Goal: Answer question/provide support: Share knowledge or assist other users

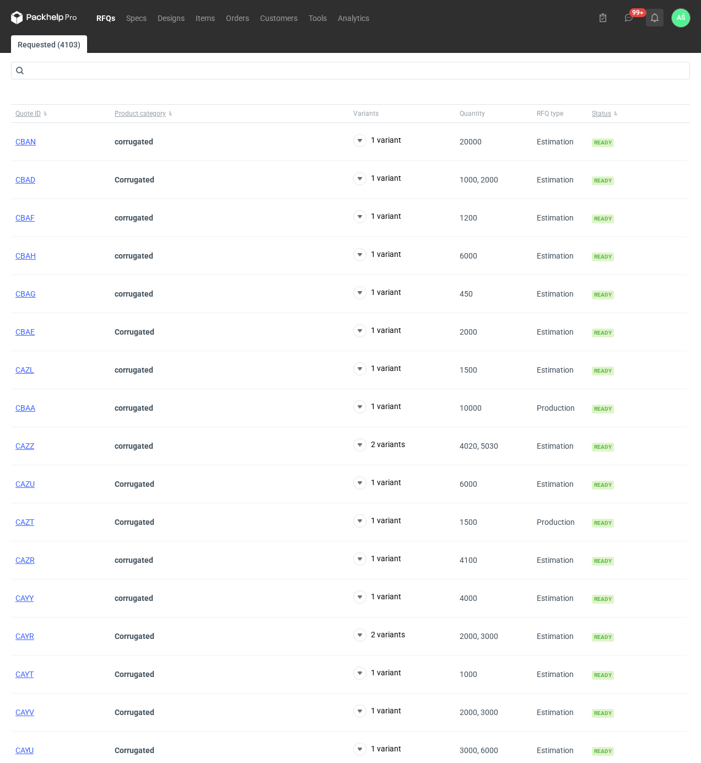
click at [653, 21] on icon at bounding box center [655, 17] width 9 height 9
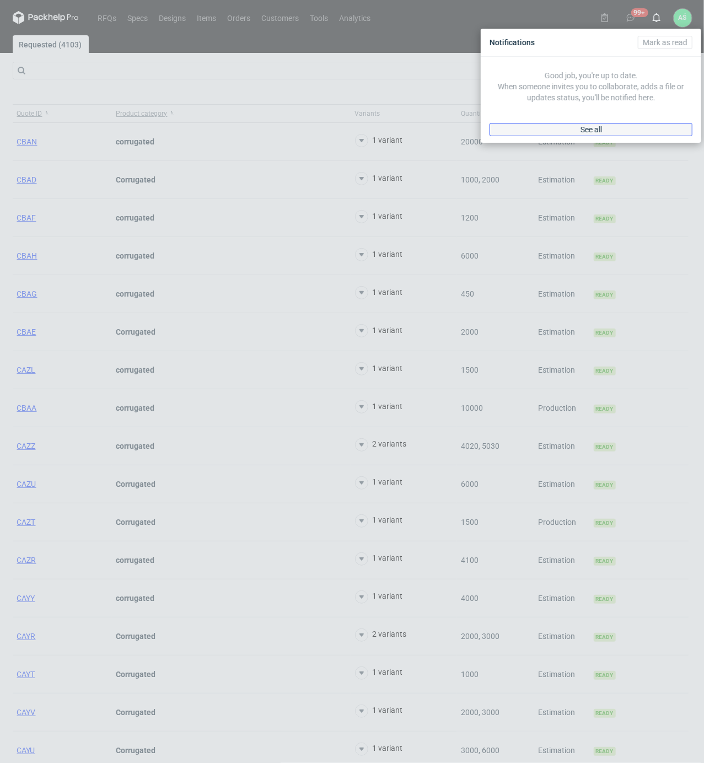
click at [605, 126] on link "See all" at bounding box center [591, 129] width 203 height 13
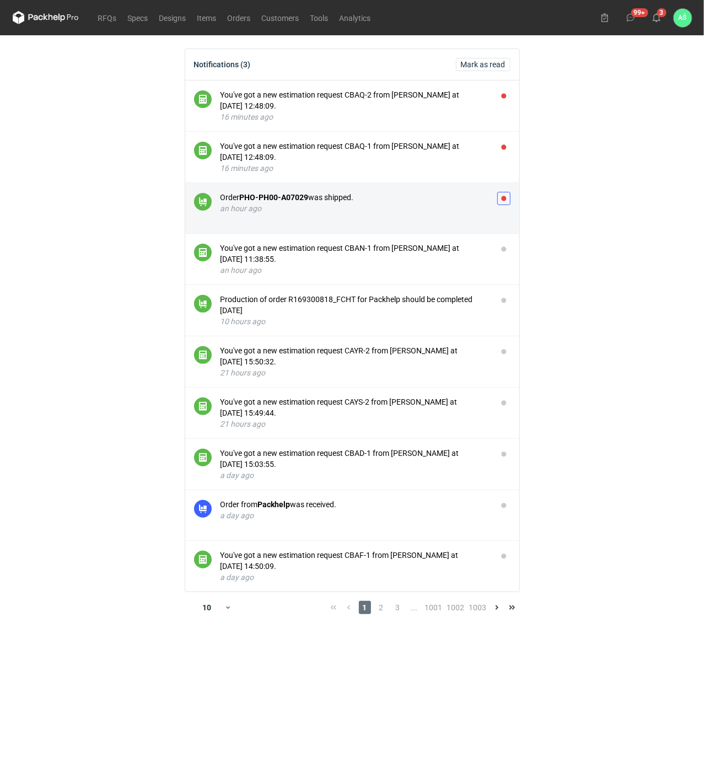
click at [503, 203] on button "button" at bounding box center [503, 198] width 13 height 13
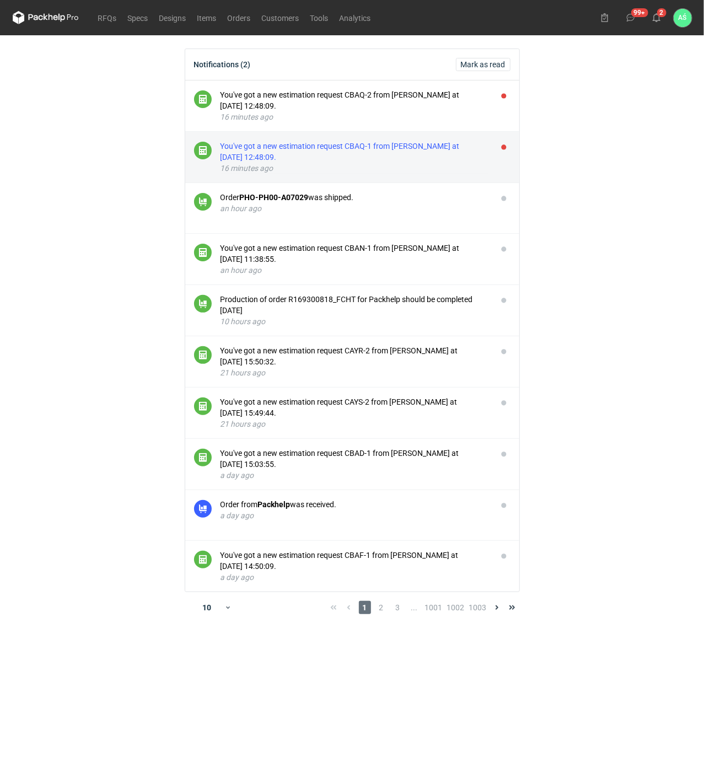
click at [402, 162] on div "You've got a new estimation request CBAQ-1 from [PERSON_NAME] at [DATE] 12:48:0…" at bounding box center [355, 152] width 268 height 22
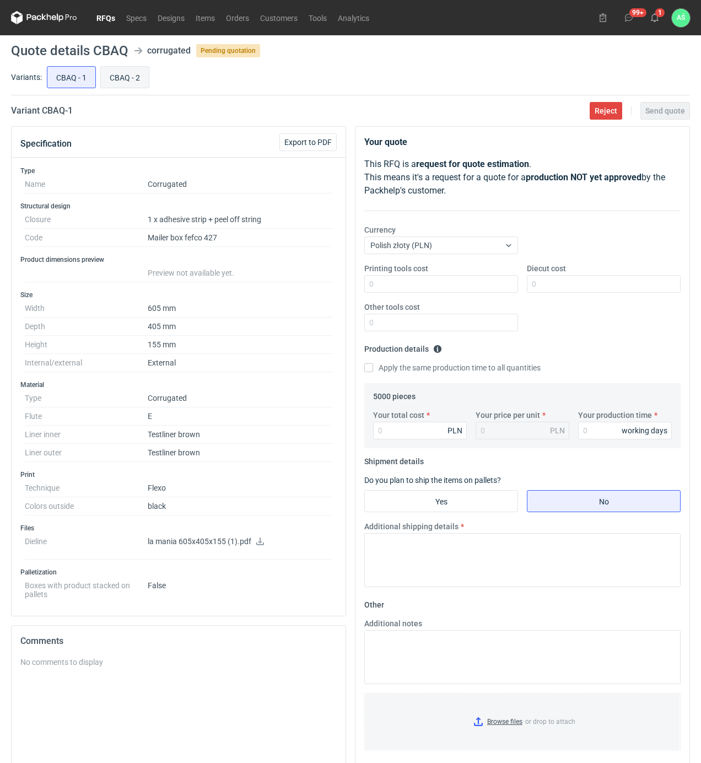
click at [129, 85] on input "CBAQ - 2" at bounding box center [125, 77] width 48 height 21
radio input "true"
click at [83, 83] on input "CBAQ - 1" at bounding box center [71, 77] width 48 height 21
radio input "true"
click at [101, 80] on input "CBAQ - 2" at bounding box center [125, 77] width 48 height 21
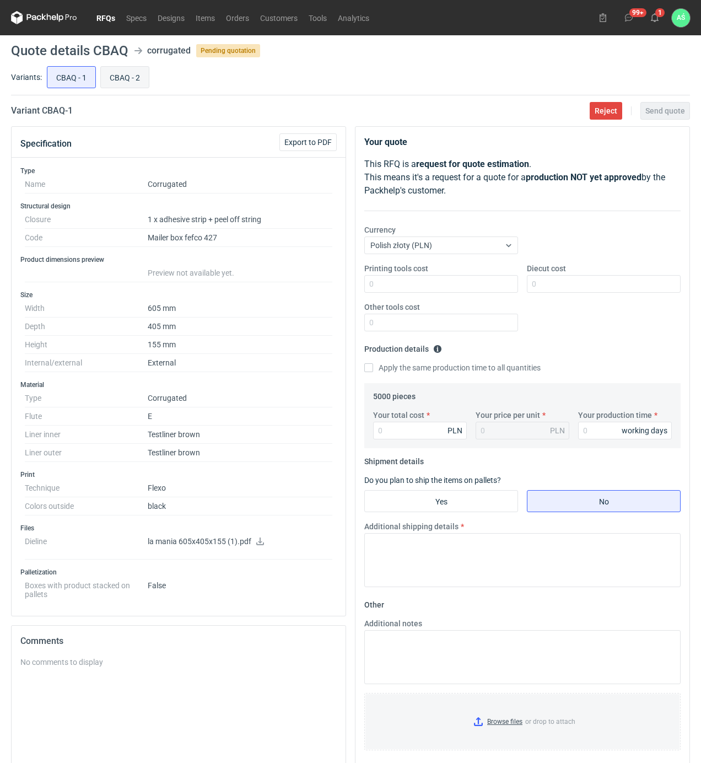
radio input "true"
click at [47, 71] on label "CBAQ - 1" at bounding box center [71, 77] width 49 height 22
click at [47, 71] on input "CBAQ - 1" at bounding box center [71, 77] width 48 height 21
radio input "true"
click at [262, 543] on icon at bounding box center [260, 542] width 9 height 8
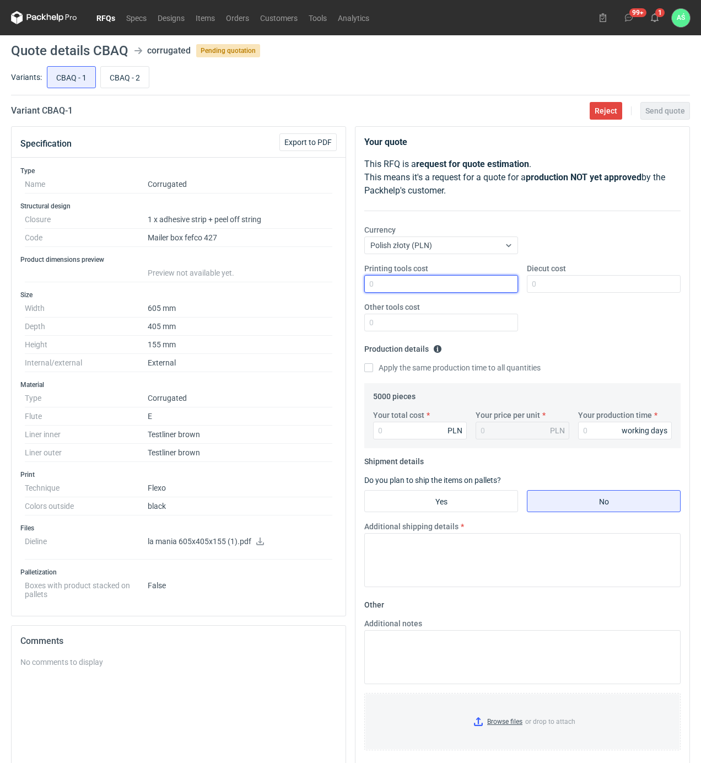
click at [489, 291] on input "Printing tools cost" at bounding box center [441, 284] width 154 height 18
type input "1800"
type input "4100"
type input "22250"
type input "4.45"
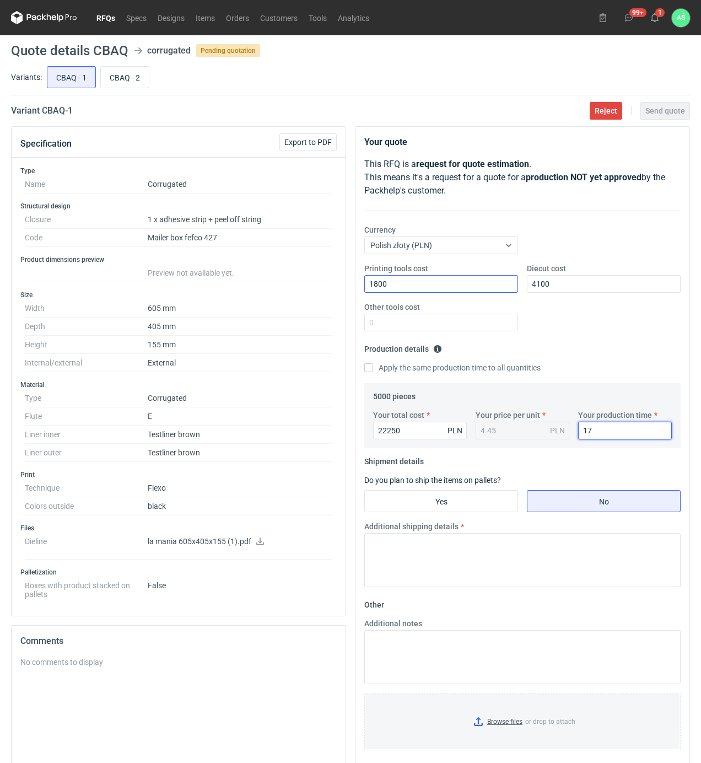
type input "17"
click at [471, 519] on fieldset "Shipment details Do you plan to ship the items on pallets? Yes No Additional sh…" at bounding box center [522, 524] width 316 height 143
click at [475, 497] on input "Yes" at bounding box center [441, 501] width 153 height 21
radio input "true"
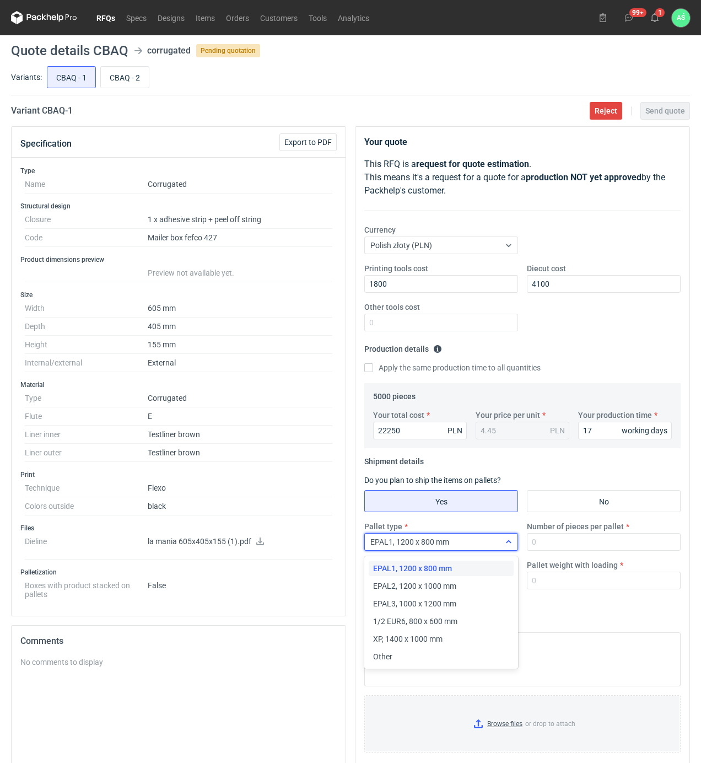
click at [473, 548] on div "EPAL1, 1200 x 800 mm" at bounding box center [432, 541] width 135 height 15
click at [389, 660] on span "Other" at bounding box center [382, 656] width 19 height 11
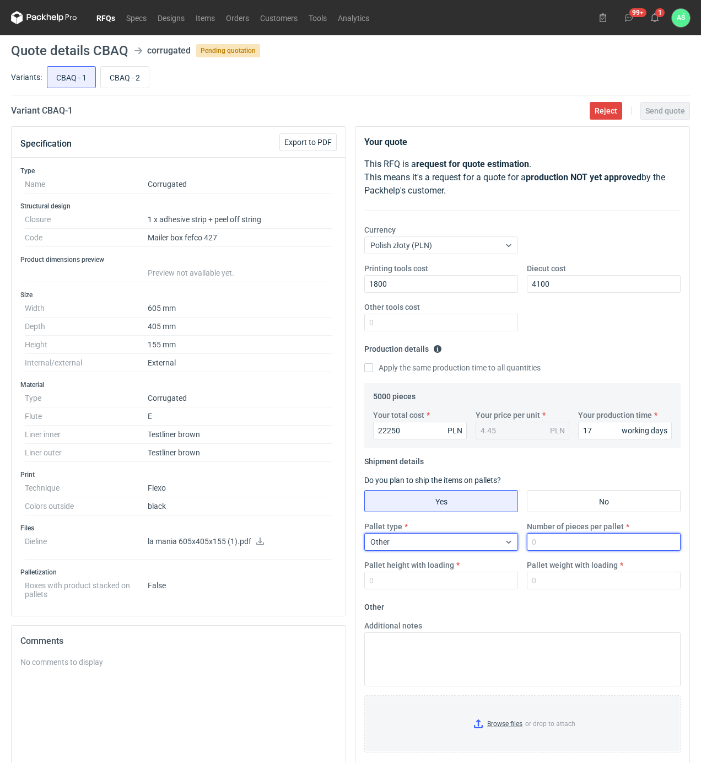
click at [550, 543] on input "Number of pieces per pallet" at bounding box center [604, 542] width 154 height 18
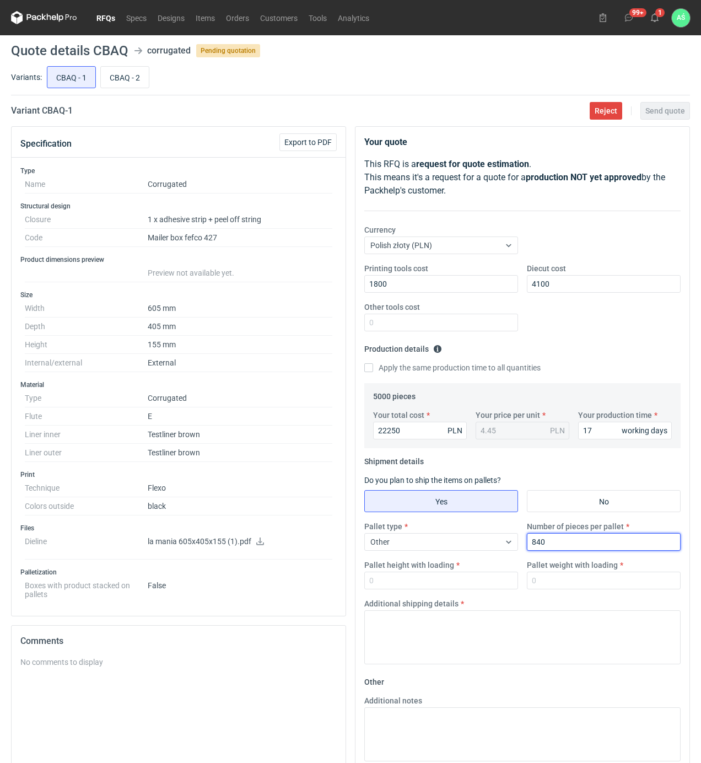
type input "840"
type input "1900"
type input "500"
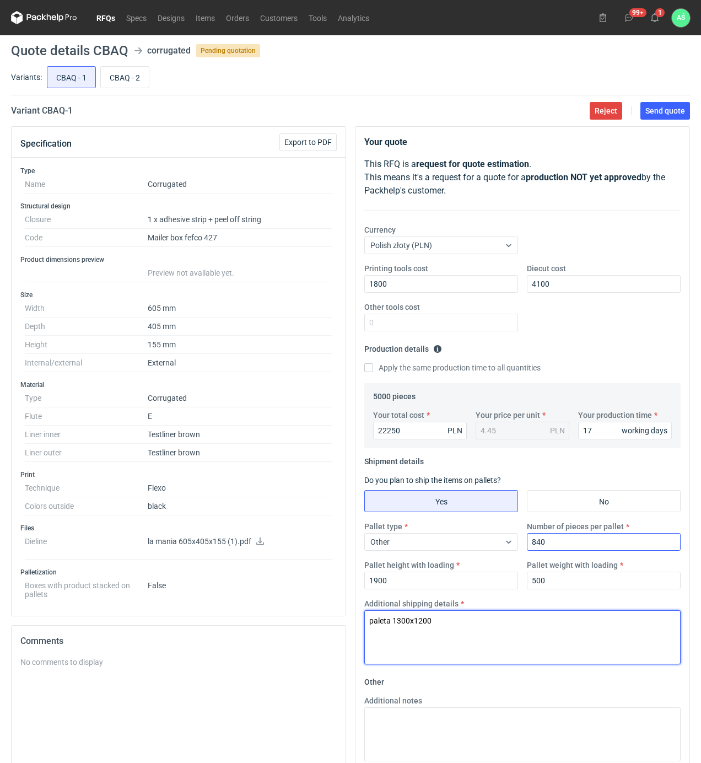
type textarea "paleta 1300x1200"
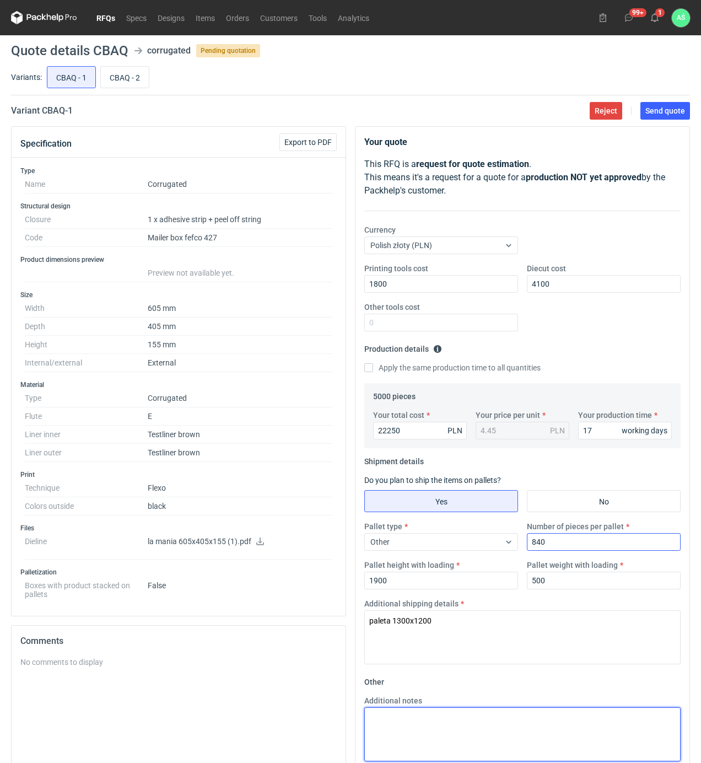
paste textarea "paleta 1300x1200"
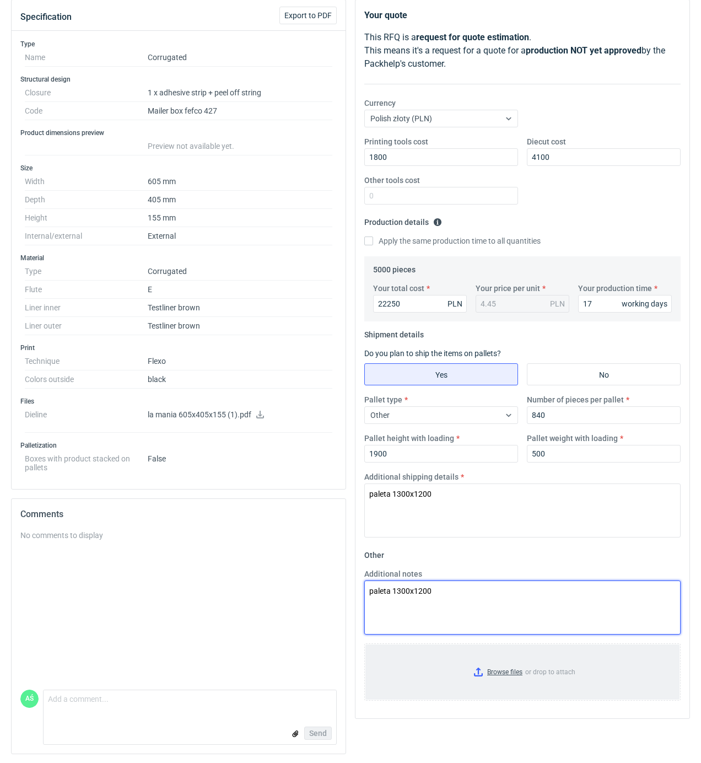
type textarea "paleta 1300x1200"
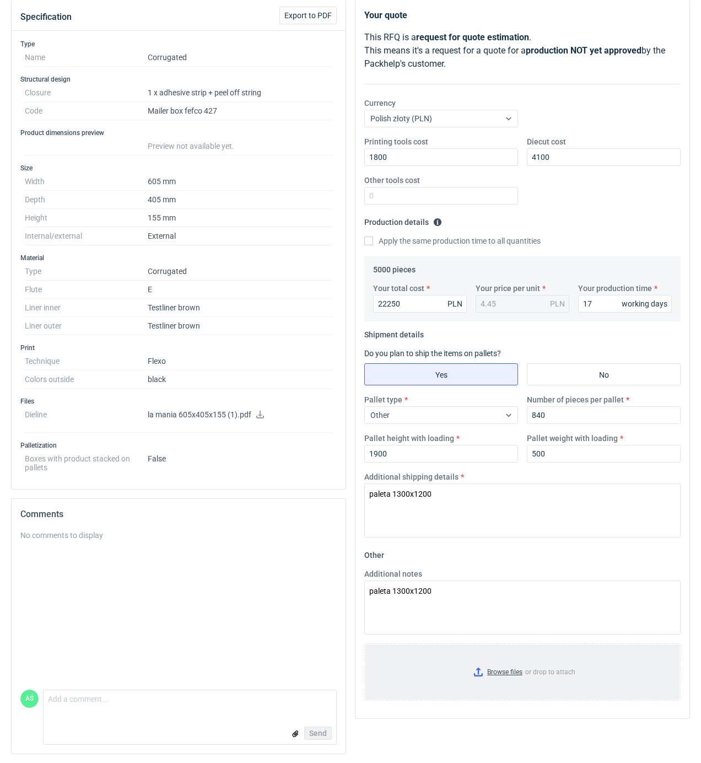
click at [509, 672] on input "Browse files or drop to attach" at bounding box center [523, 672] width 314 height 55
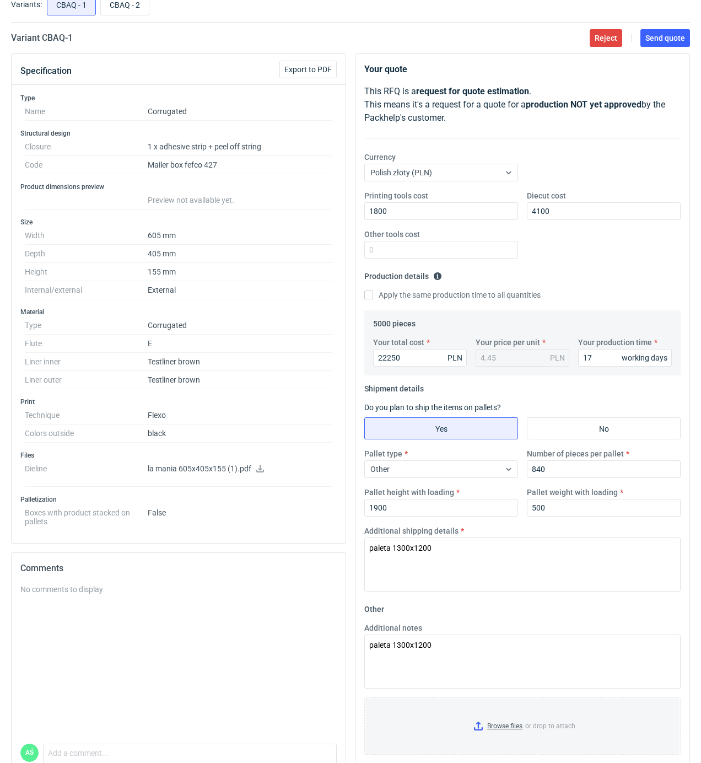
scroll to position [0, 0]
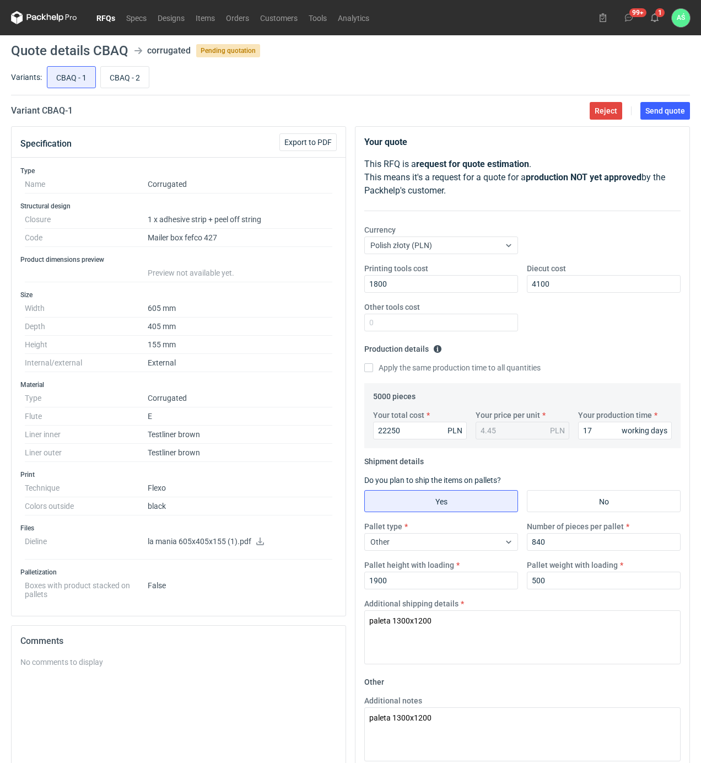
click at [652, 100] on main "Quote details CBAQ corrugated Pending quotation Variants: CBAQ - 1 CBAQ - 2 Var…" at bounding box center [351, 462] width 688 height 855
click at [657, 111] on span "Send quote" at bounding box center [666, 111] width 40 height 8
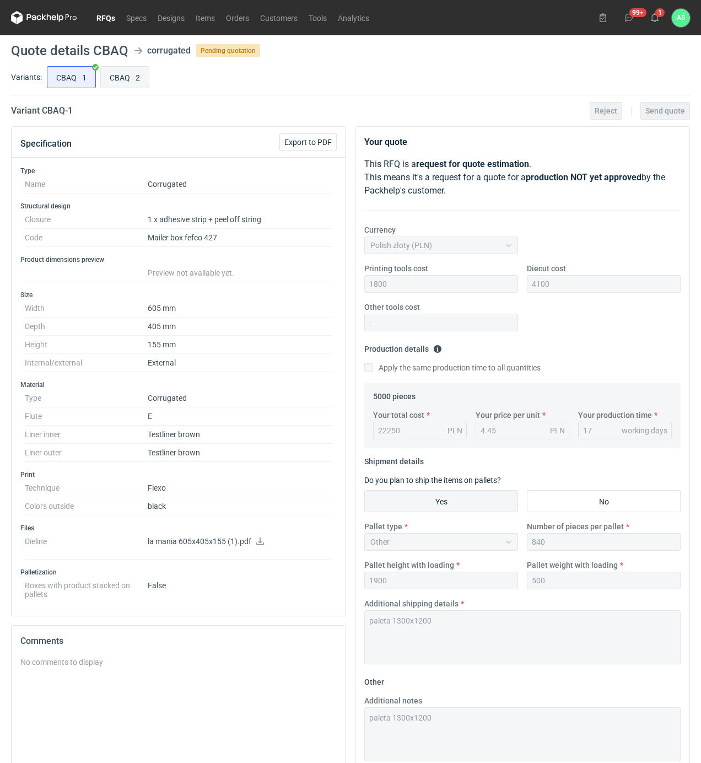
click at [113, 77] on input "CBAQ - 2" at bounding box center [125, 77] width 48 height 21
radio input "true"
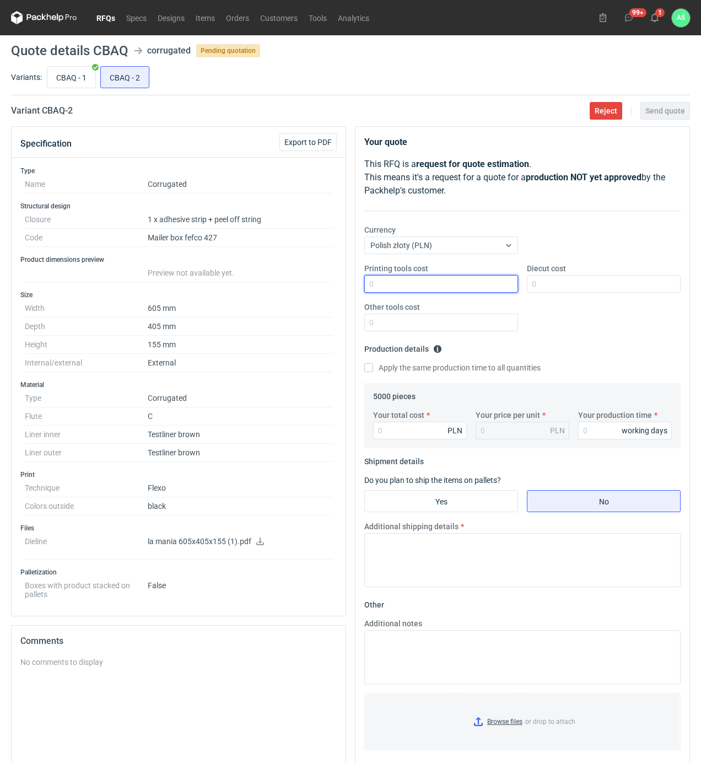
click at [452, 281] on input "Printing tools cost" at bounding box center [441, 284] width 154 height 18
type input "1800"
type input "4100"
type input "23000"
type input "4.6"
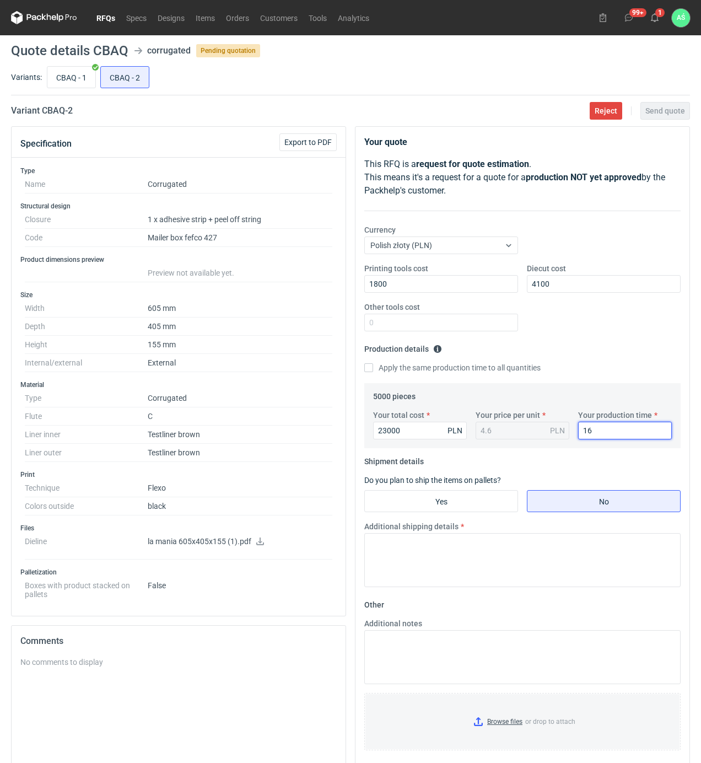
type input "16"
click at [495, 501] on input "Yes" at bounding box center [441, 501] width 153 height 21
radio input "true"
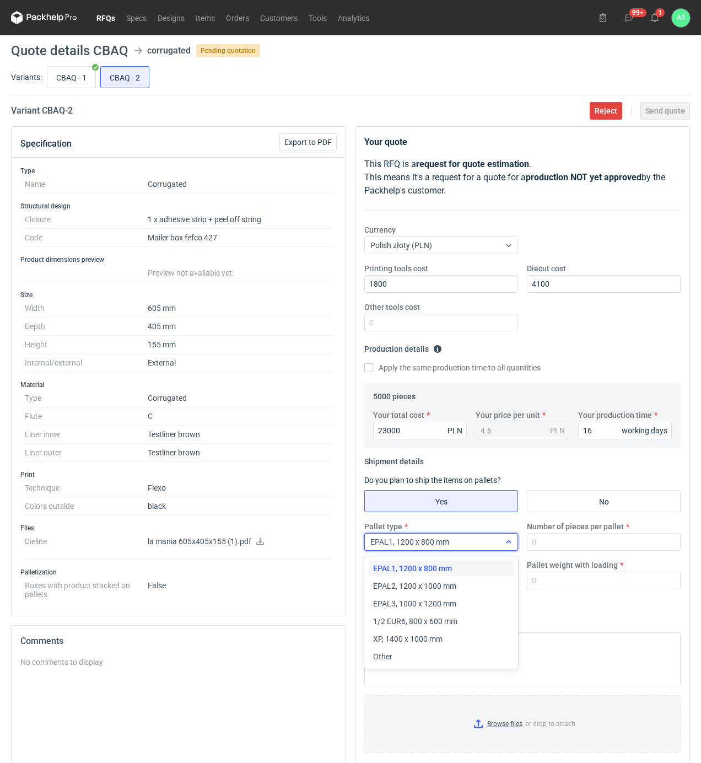
click at [453, 541] on div "EPAL1, 1200 x 800 mm" at bounding box center [432, 541] width 135 height 15
click at [394, 654] on div "Other" at bounding box center [441, 656] width 136 height 11
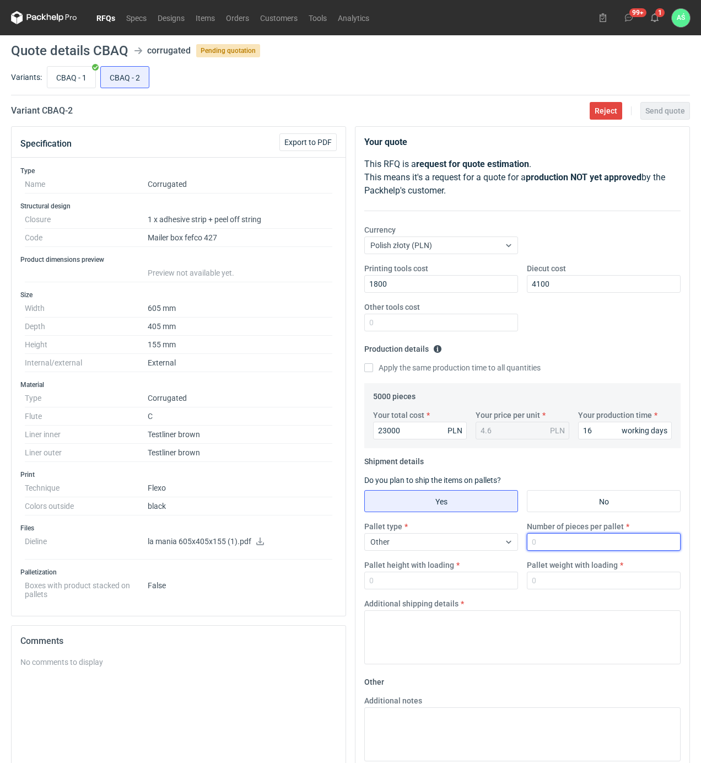
click at [563, 548] on input "Number of pieces per pallet" at bounding box center [604, 542] width 154 height 18
type input "420"
type input "1950"
type input "350"
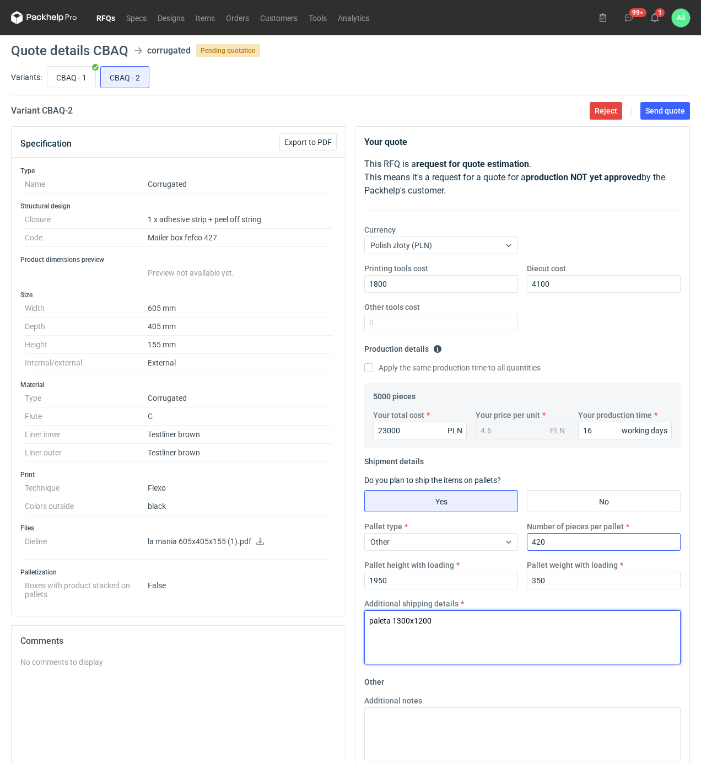
type textarea "paleta 1300x1200"
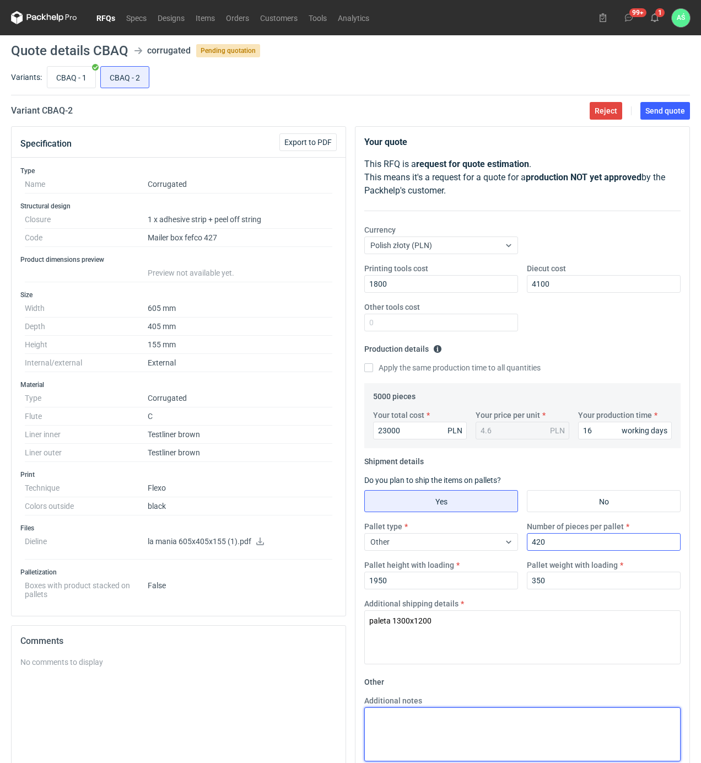
paste textarea "paleta 1300x1200"
type textarea "paleta 1300x1200"
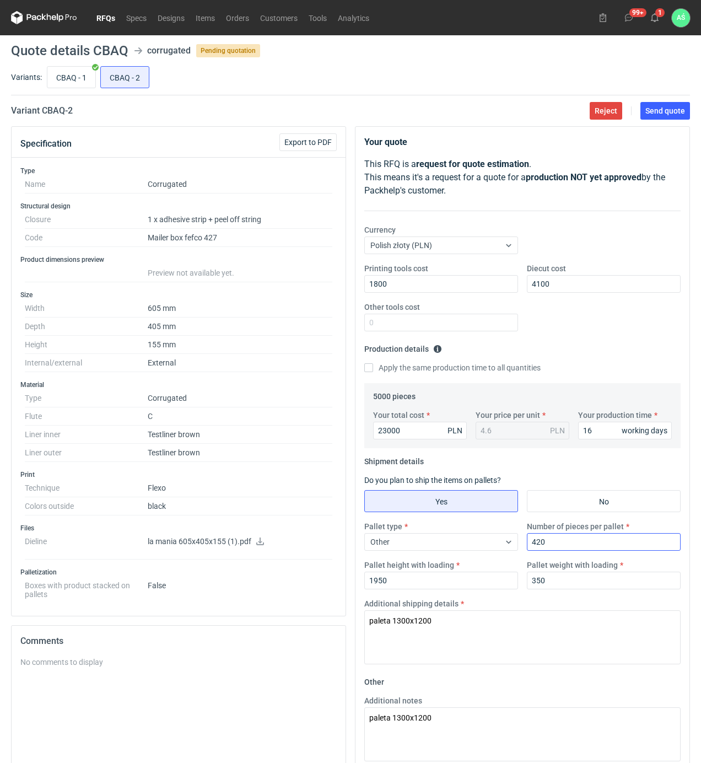
scroll to position [131, 0]
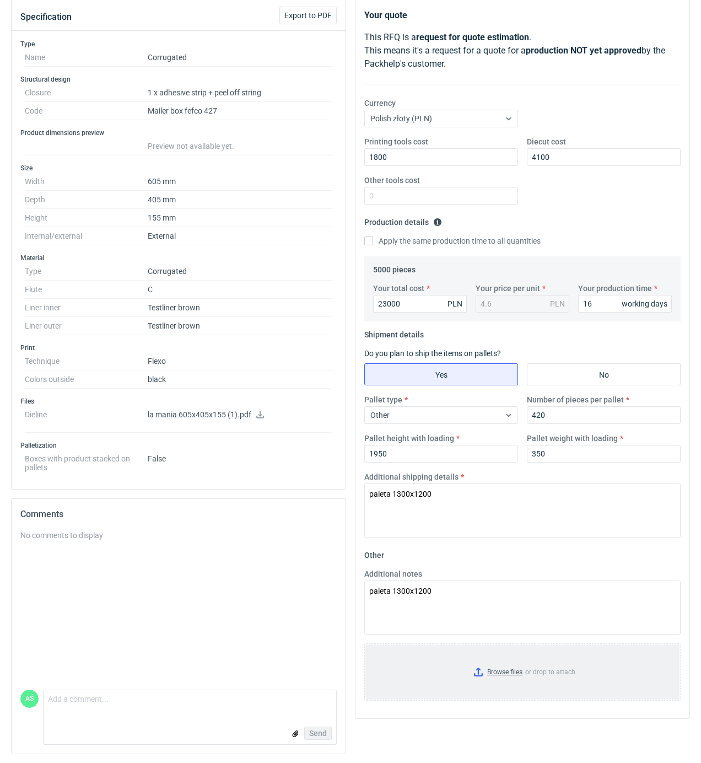
click at [514, 667] on input "Browse files or drop to attach" at bounding box center [523, 672] width 314 height 55
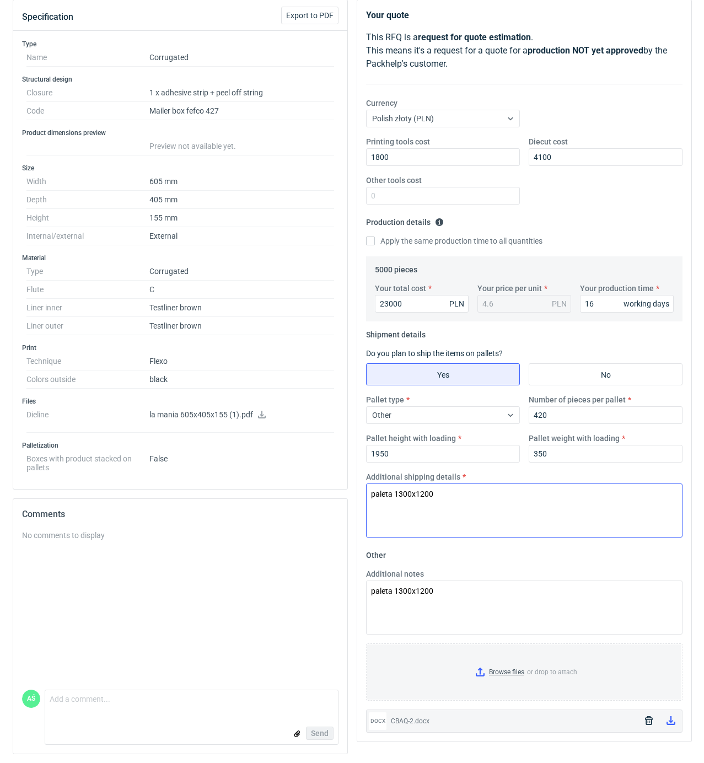
scroll to position [0, 0]
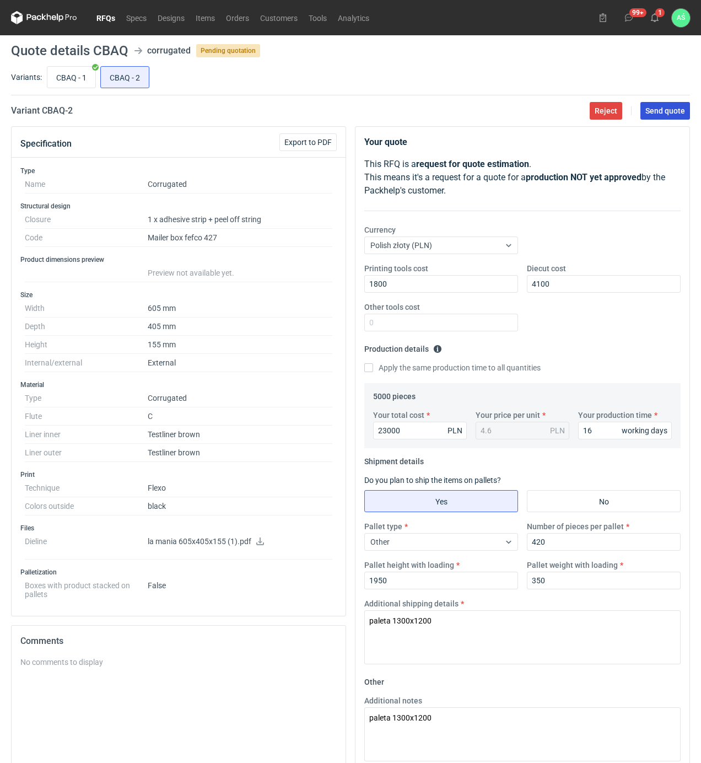
click at [660, 112] on span "Send quote" at bounding box center [666, 111] width 40 height 8
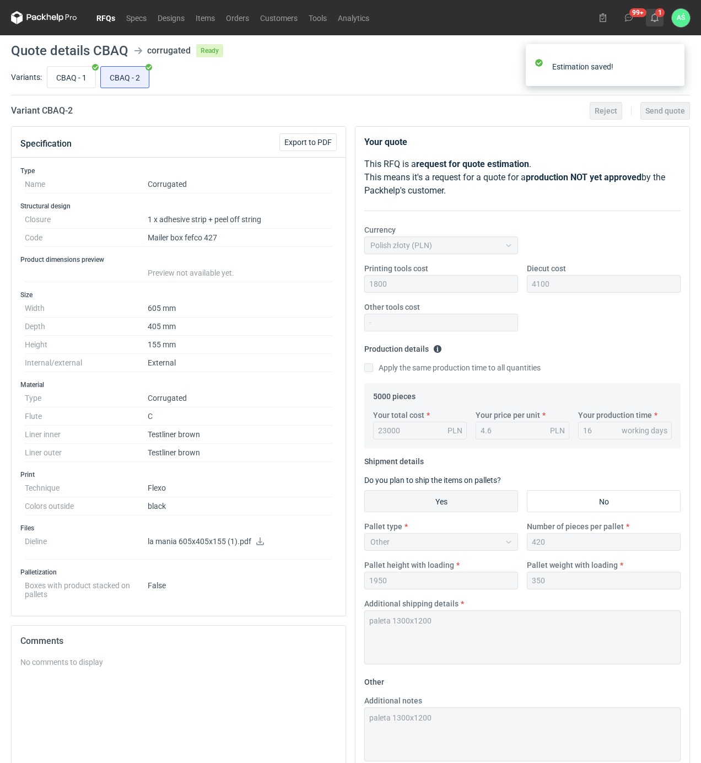
click at [658, 15] on icon at bounding box center [655, 17] width 9 height 9
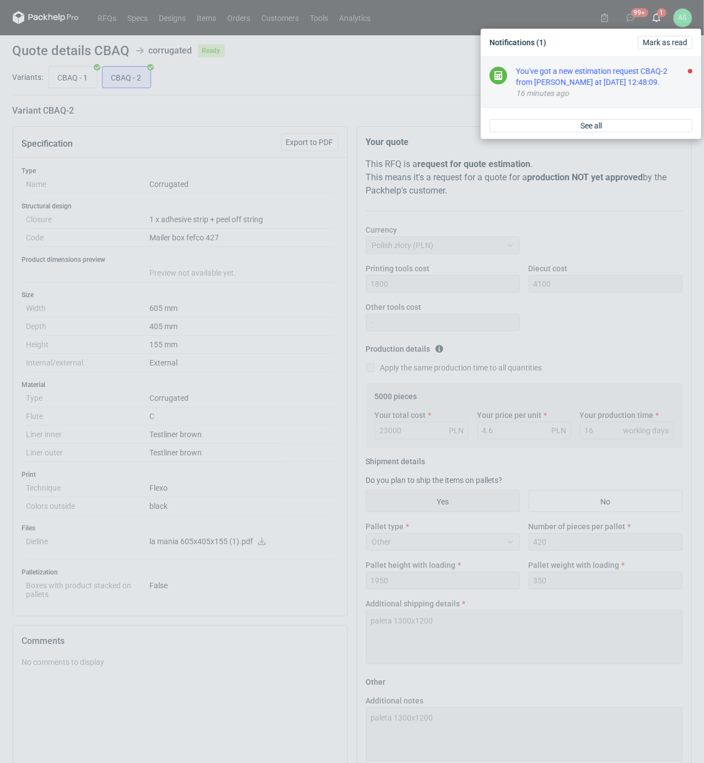
click at [623, 79] on div "You've got a new estimation request CBAQ-2 from [PERSON_NAME] at [DATE] 12:48:0…" at bounding box center [604, 77] width 176 height 22
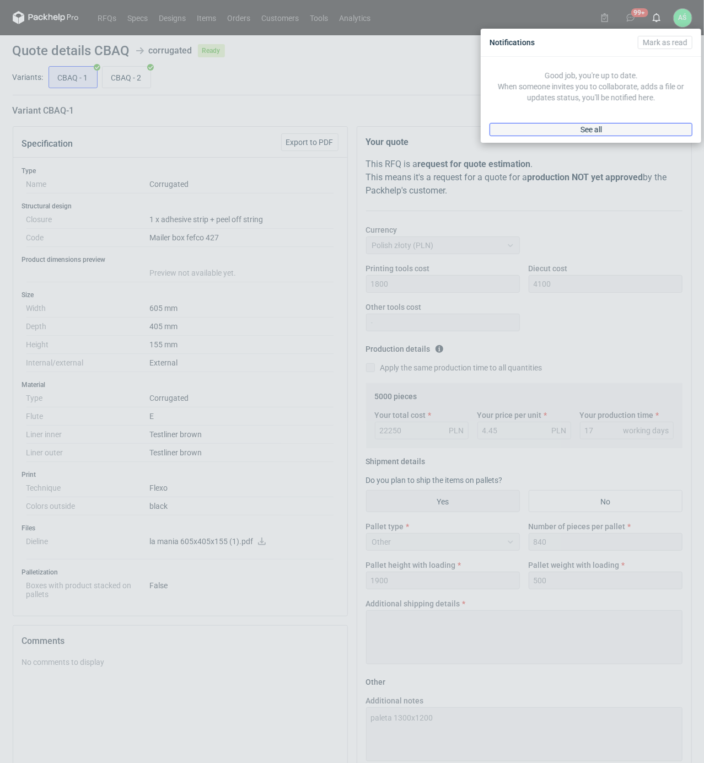
click at [592, 131] on span "See all" at bounding box center [592, 130] width 22 height 8
